Goal: Information Seeking & Learning: Learn about a topic

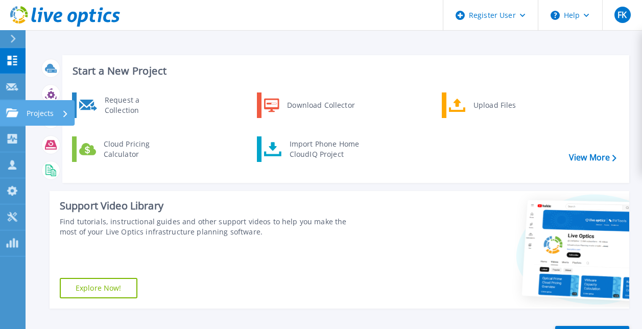
click at [15, 107] on link "Projects Projects" at bounding box center [13, 113] width 26 height 26
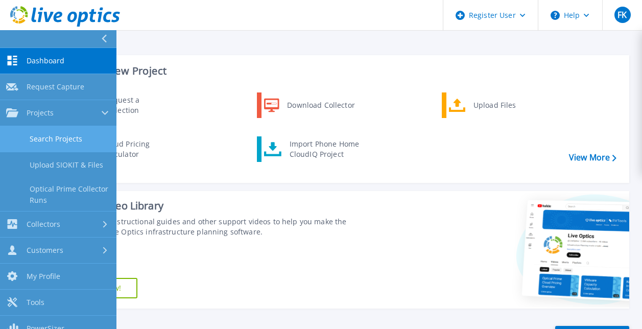
click at [57, 128] on link "Search Projects" at bounding box center [58, 139] width 116 height 26
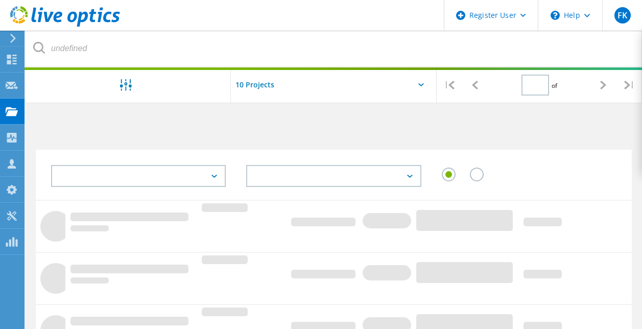
type input "1"
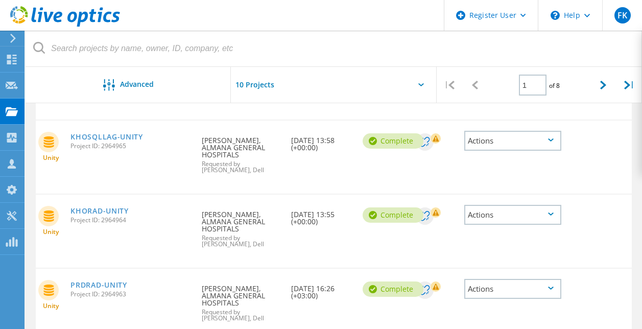
scroll to position [290, 0]
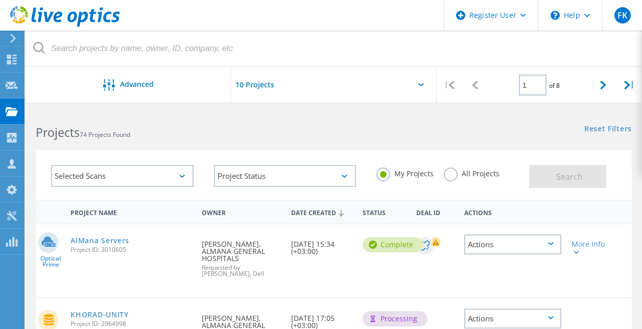
scroll to position [290, 0]
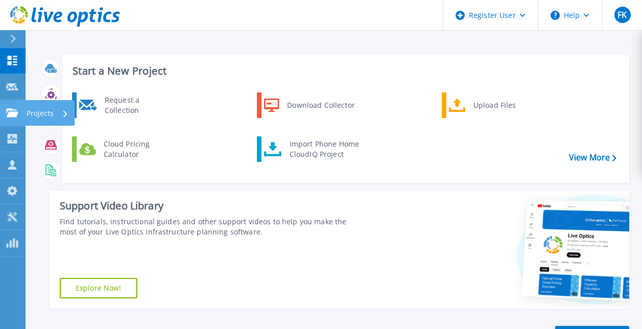
click at [18, 110] on icon at bounding box center [12, 112] width 12 height 9
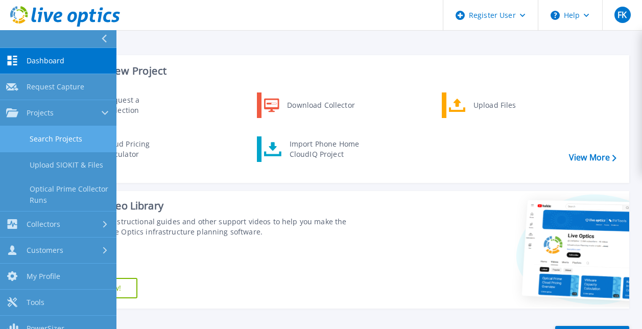
click at [73, 142] on link "Search Projects" at bounding box center [58, 139] width 116 height 26
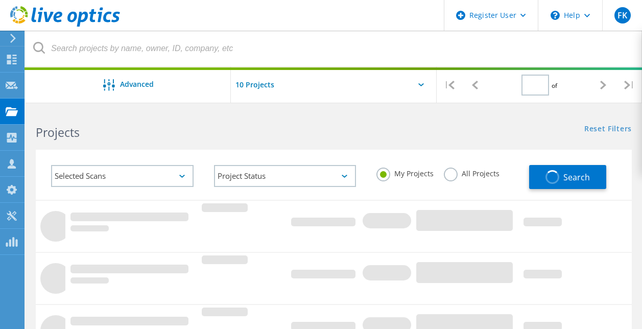
type input "1"
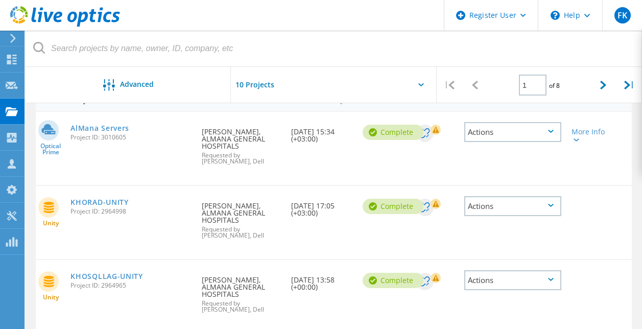
scroll to position [102, 0]
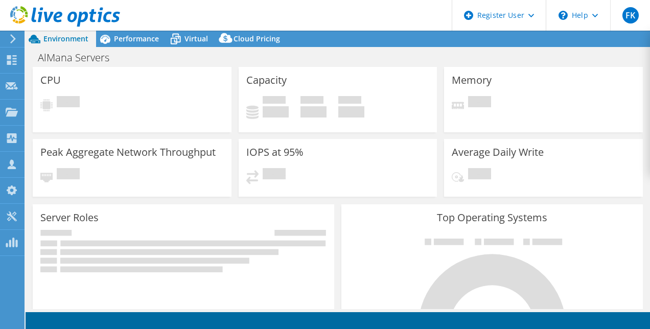
select select "[GEOGRAPHIC_DATA]"
select select "USD"
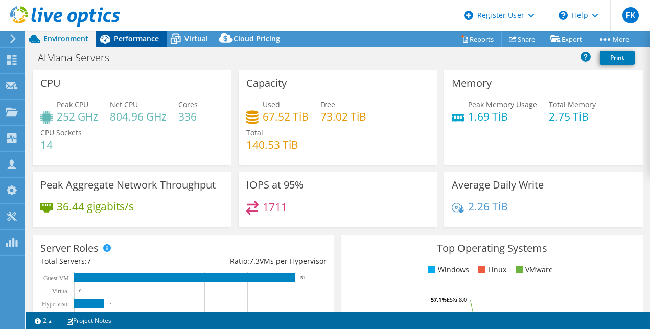
click at [132, 39] on span "Performance" at bounding box center [136, 39] width 45 height 10
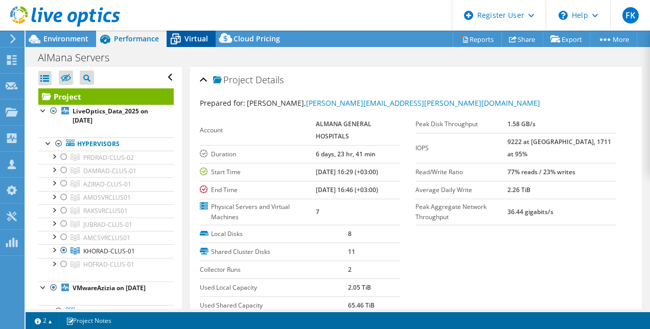
click at [183, 41] on icon at bounding box center [176, 39] width 18 height 18
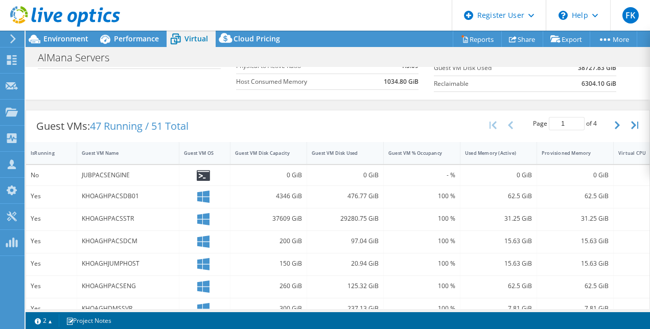
scroll to position [157, 0]
click at [201, 177] on icon at bounding box center [203, 176] width 13 height 11
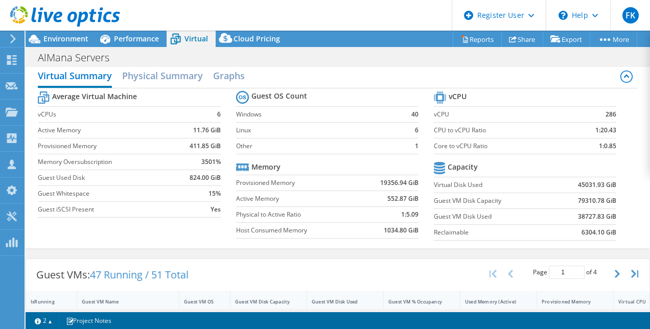
scroll to position [0, 0]
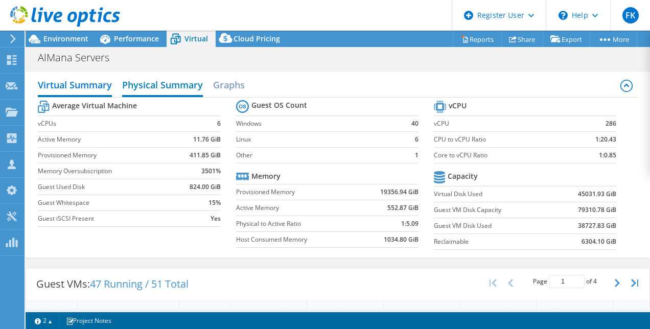
click at [164, 83] on h2 "Physical Summary" at bounding box center [162, 86] width 81 height 22
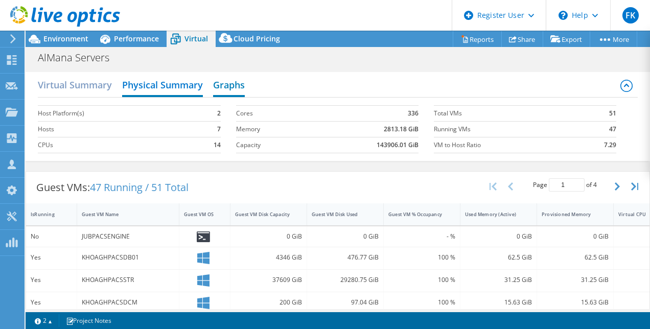
click at [236, 83] on h2 "Graphs" at bounding box center [229, 86] width 32 height 22
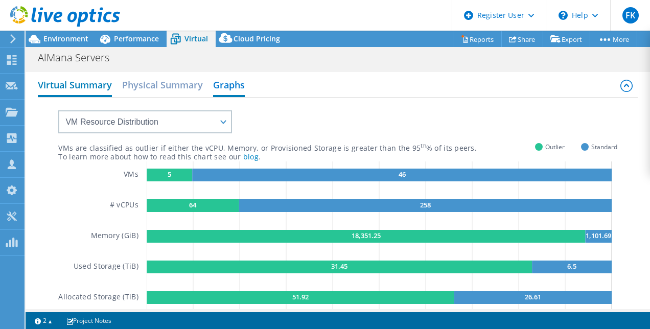
click at [81, 94] on h2 "Virtual Summary" at bounding box center [75, 86] width 74 height 22
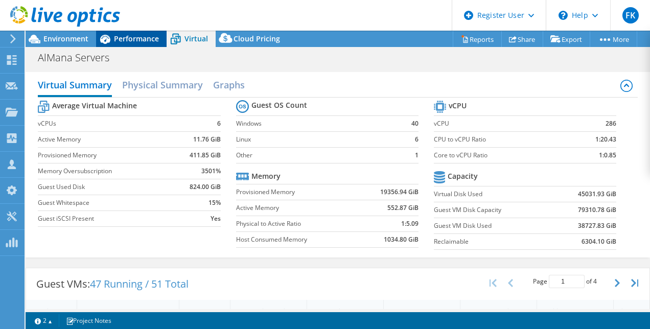
click at [131, 42] on span "Performance" at bounding box center [136, 39] width 45 height 10
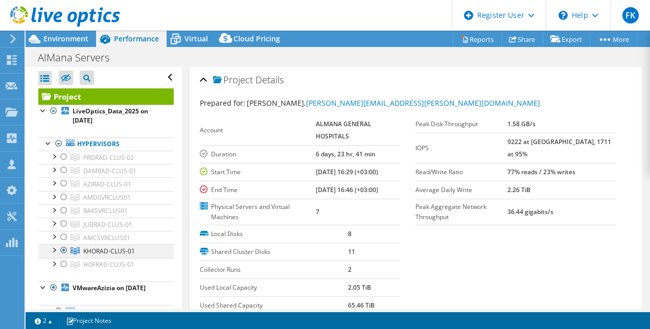
click at [63, 249] on div at bounding box center [64, 250] width 10 height 12
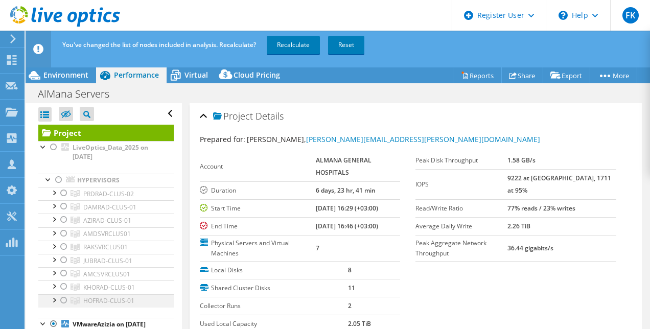
click at [63, 298] on div at bounding box center [64, 300] width 10 height 12
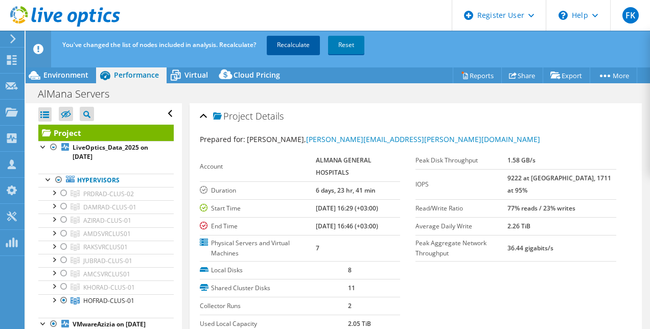
click at [298, 43] on link "Recalculate" at bounding box center [293, 45] width 53 height 18
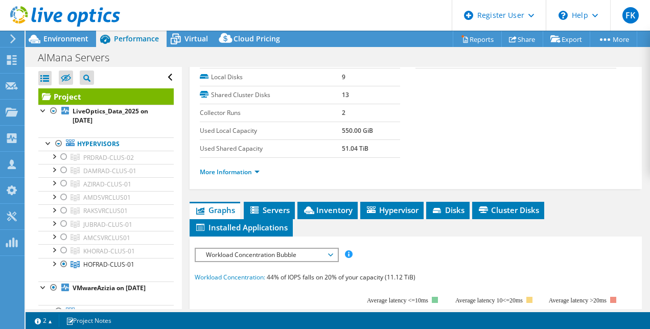
scroll to position [204, 0]
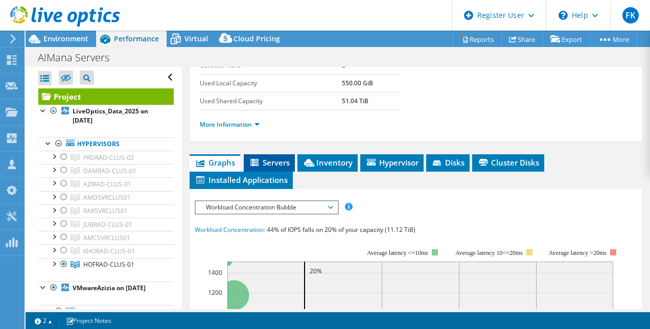
click at [270, 158] on span "Servers" at bounding box center [269, 162] width 41 height 10
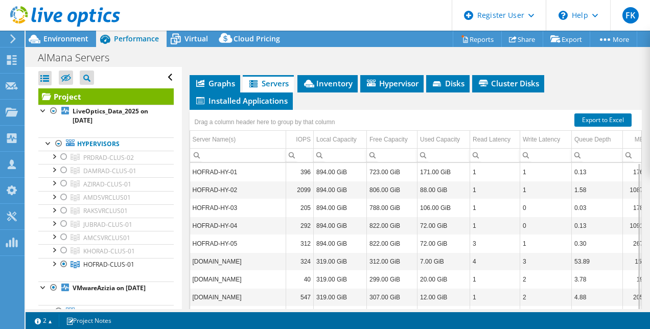
scroll to position [271, 0]
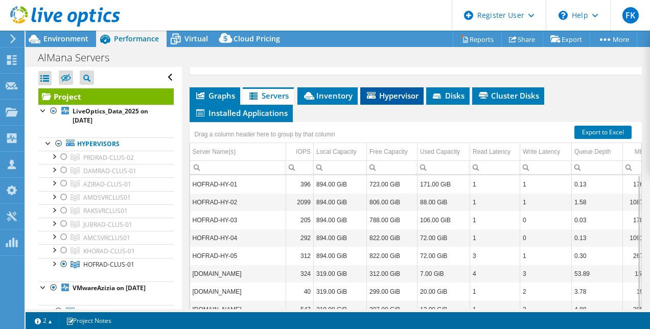
click at [406, 94] on span "Hypervisor" at bounding box center [391, 95] width 53 height 10
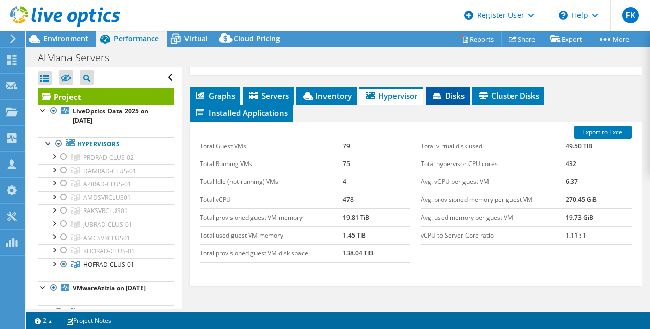
click at [459, 97] on span "Disks" at bounding box center [447, 95] width 33 height 10
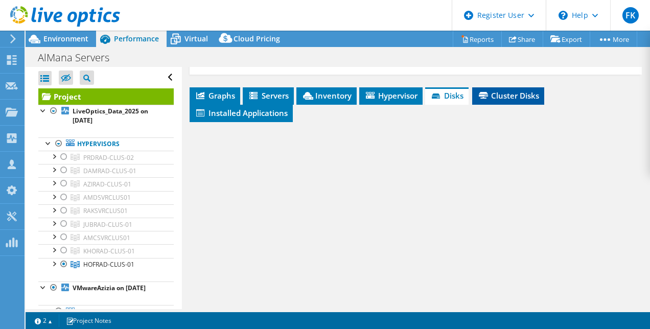
click at [503, 91] on span "Cluster Disks" at bounding box center [508, 95] width 62 height 10
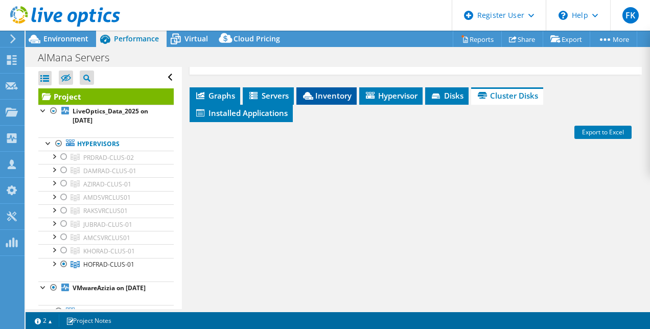
click at [336, 98] on span "Inventory" at bounding box center [326, 95] width 50 height 10
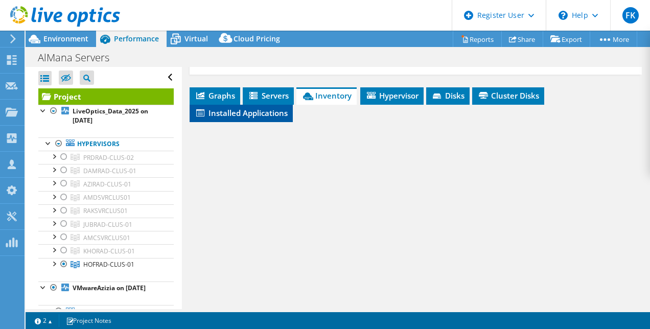
click at [248, 117] on li "Installed Applications" at bounding box center [241, 113] width 103 height 17
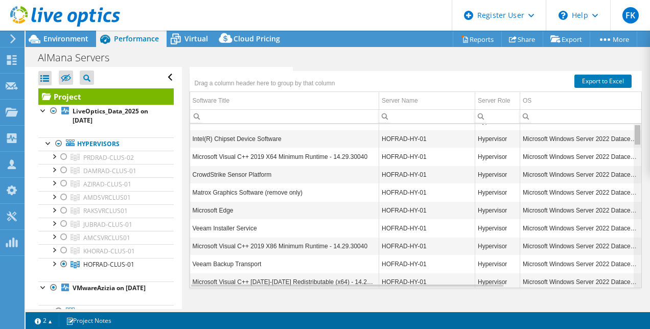
scroll to position [0, 0]
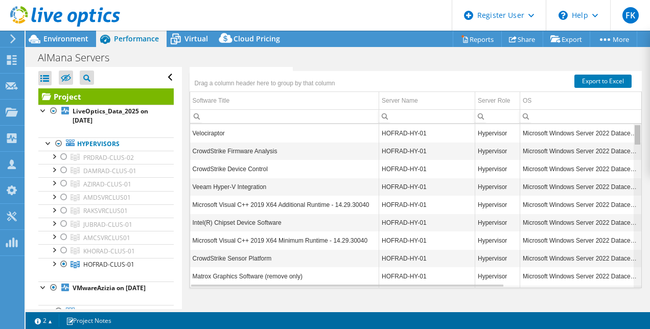
drag, startPoint x: 627, startPoint y: 274, endPoint x: 621, endPoint y: 105, distance: 169.2
click at [621, 105] on body "FK Dell User [PERSON_NAME] [PERSON_NAME][EMAIL_ADDRESS][DOMAIN_NAME] Dell My Pr…" at bounding box center [325, 164] width 650 height 329
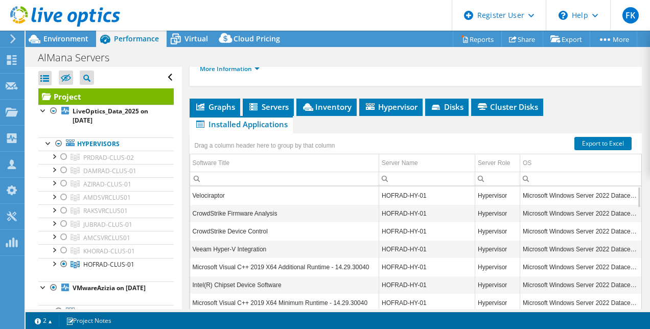
scroll to position [271, 0]
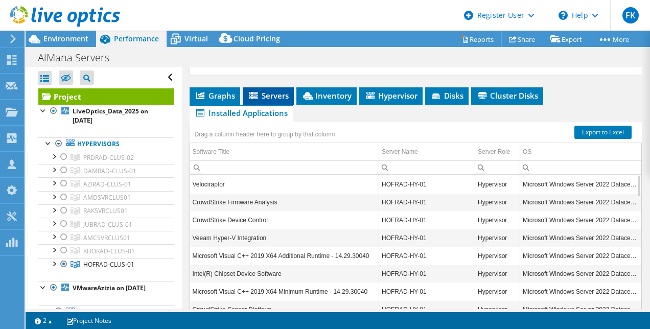
click at [271, 92] on span "Servers" at bounding box center [268, 95] width 41 height 10
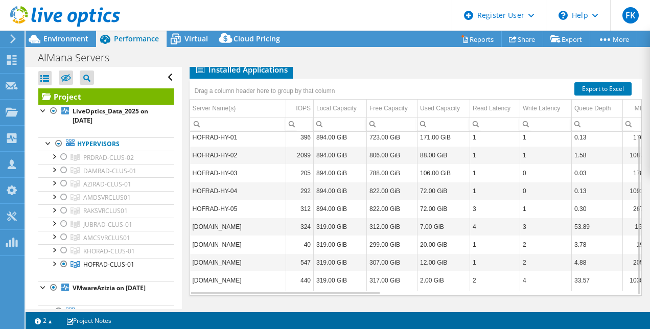
scroll to position [0, 0]
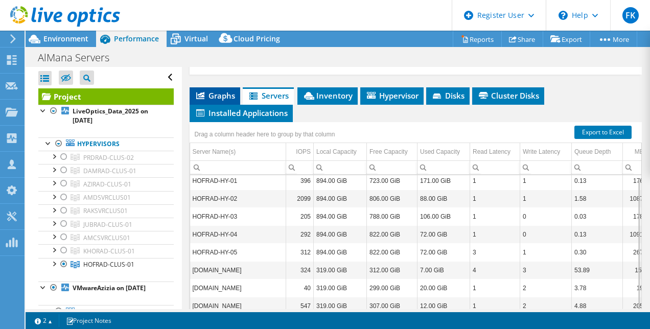
click at [216, 94] on span "Graphs" at bounding box center [215, 95] width 40 height 10
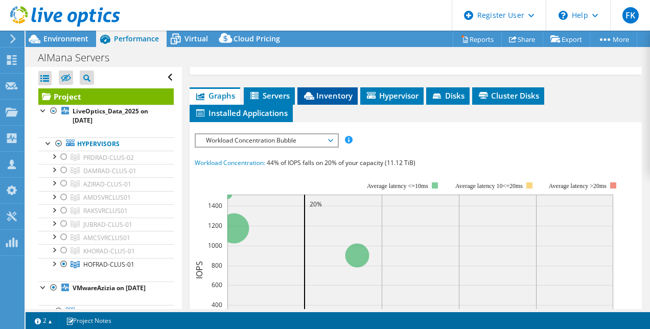
click at [329, 92] on span "Inventory" at bounding box center [327, 95] width 50 height 10
